Goal: Information Seeking & Learning: Learn about a topic

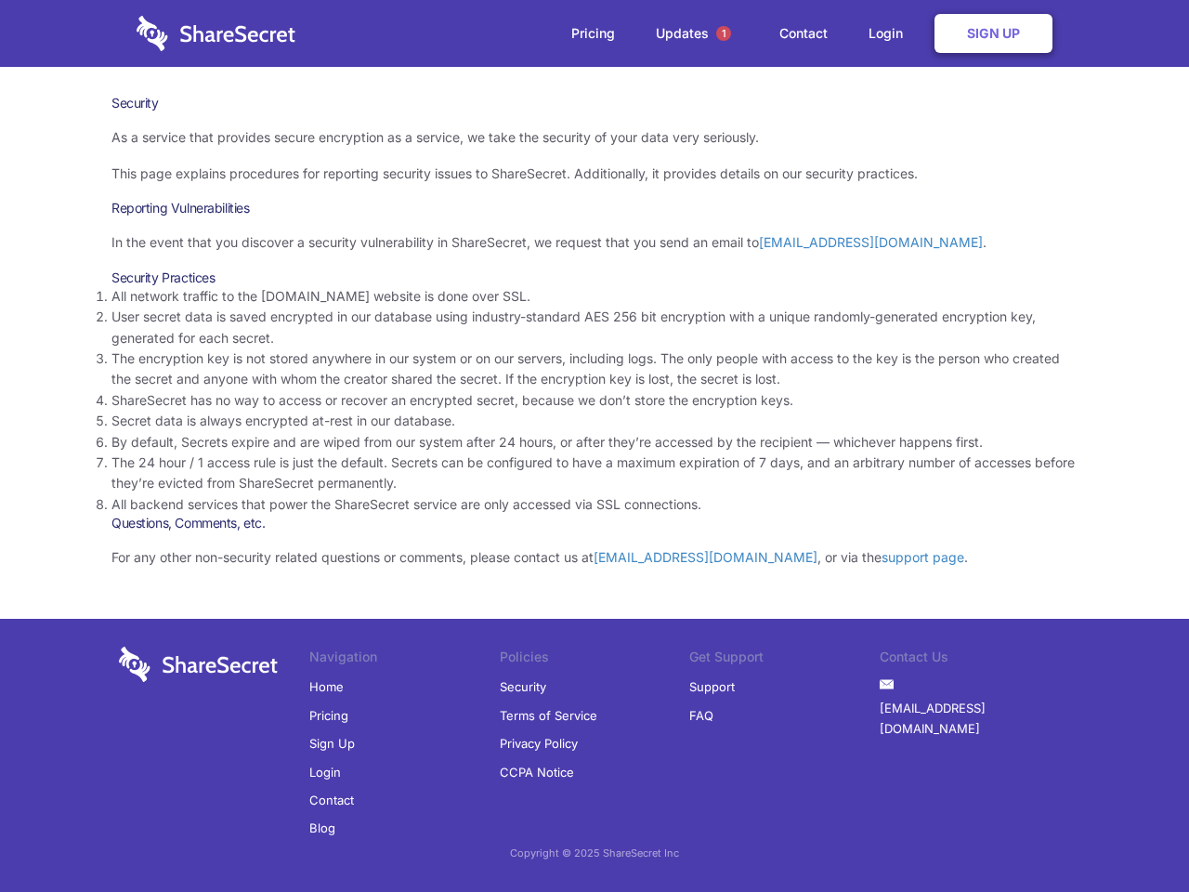
click at [595, 446] on li "By default, Secrets expire and are wiped from our system after 24 hours, or aft…" at bounding box center [594, 442] width 966 height 20
click at [724, 33] on span "1" at bounding box center [723, 33] width 15 height 15
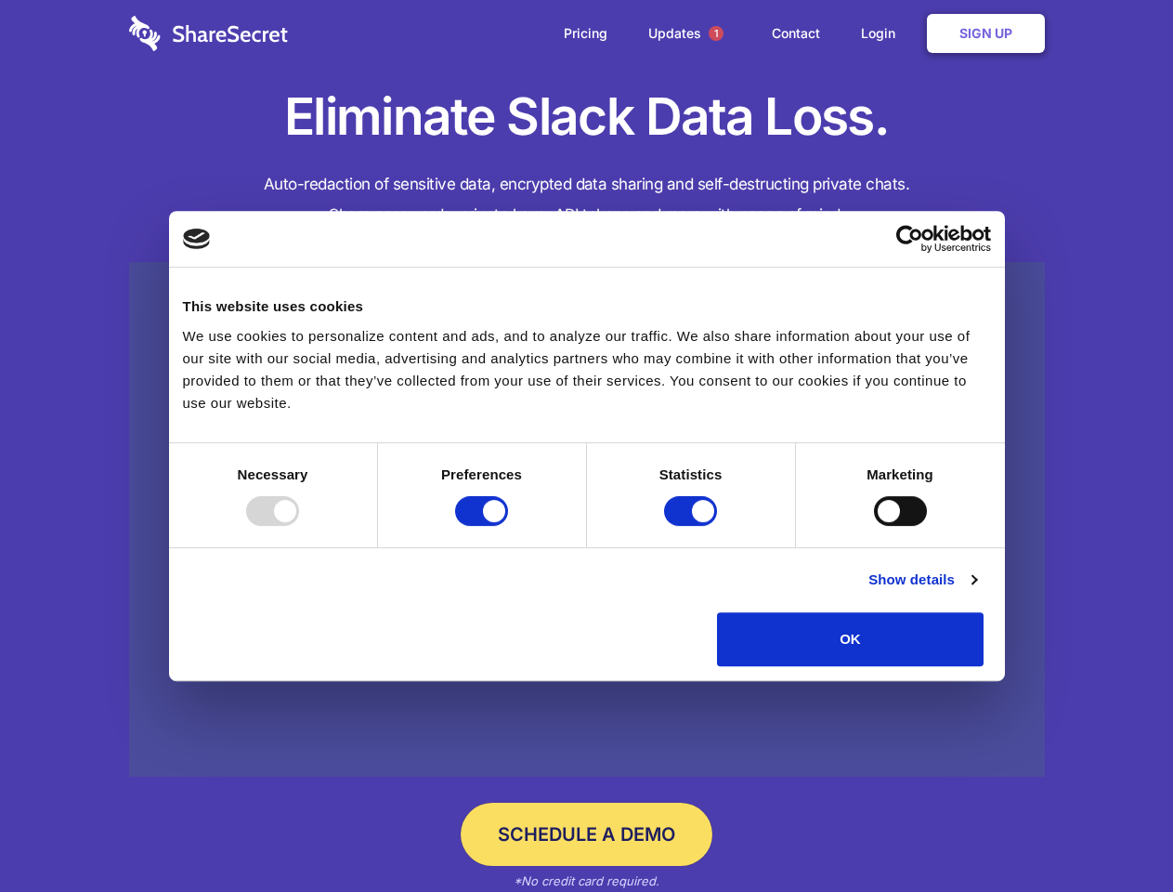
click at [299, 526] on div at bounding box center [272, 511] width 53 height 30
click at [508, 526] on input "Preferences" at bounding box center [481, 511] width 53 height 30
checkbox input "false"
